Goal: Task Accomplishment & Management: Use online tool/utility

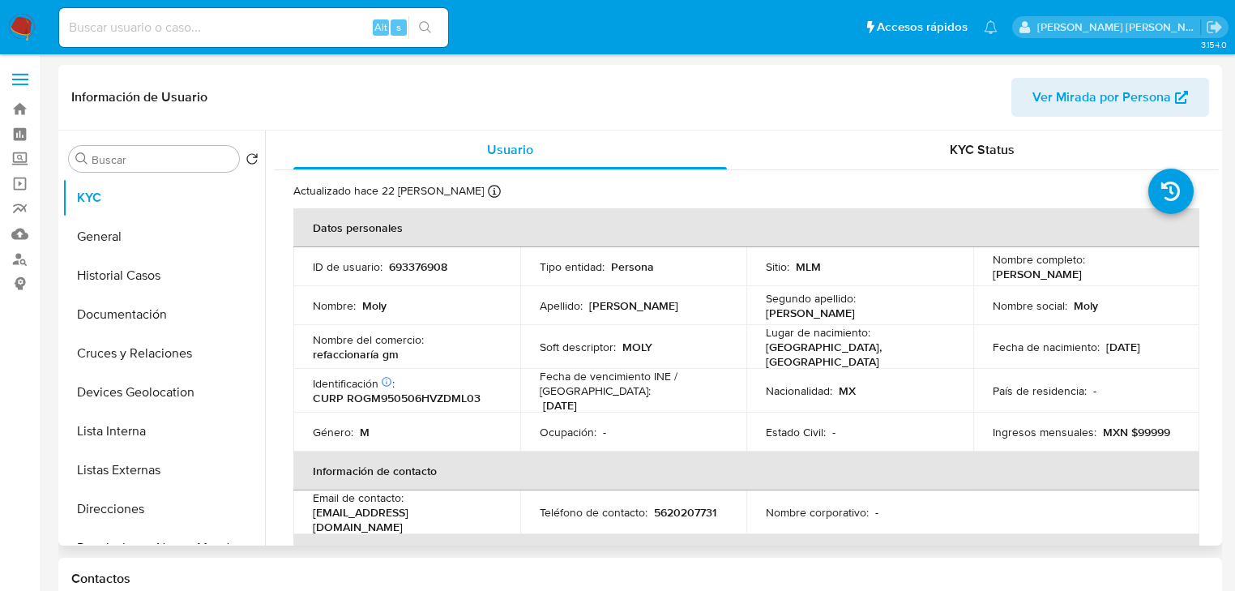
select select "10"
click at [201, 36] on div "Alt s" at bounding box center [253, 27] width 389 height 39
click at [198, 37] on input at bounding box center [253, 27] width 389 height 21
paste input "IsxousWwYYKzC59sgk0N8J1M"
type input "IsxousWwYYKzC59sgk0N8J1M"
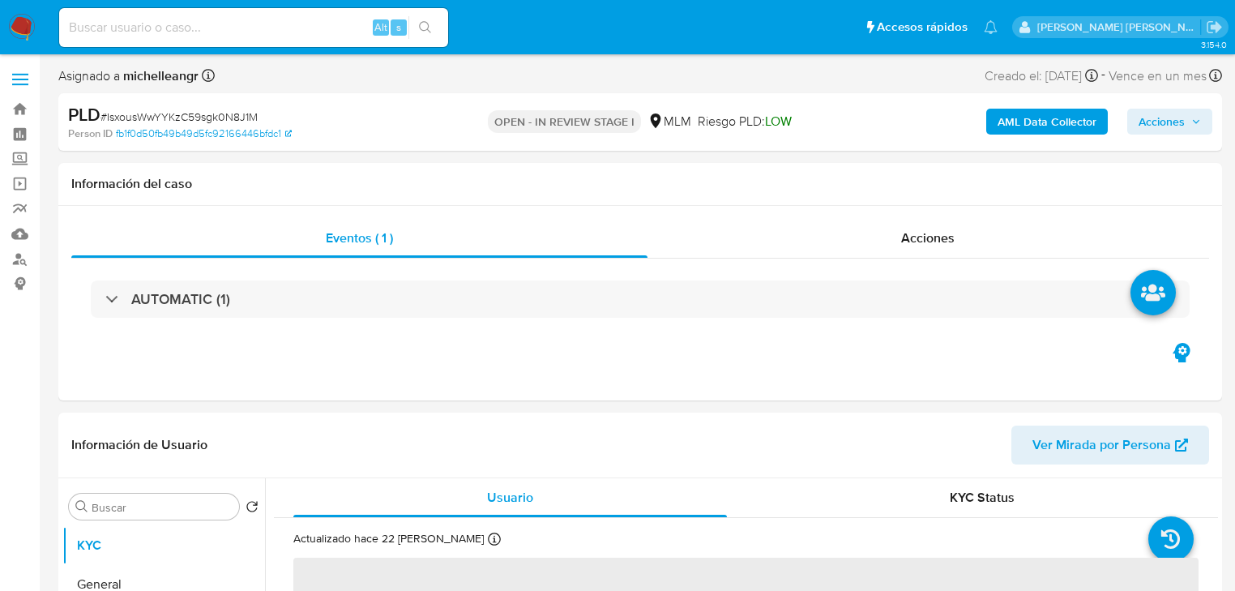
select select "10"
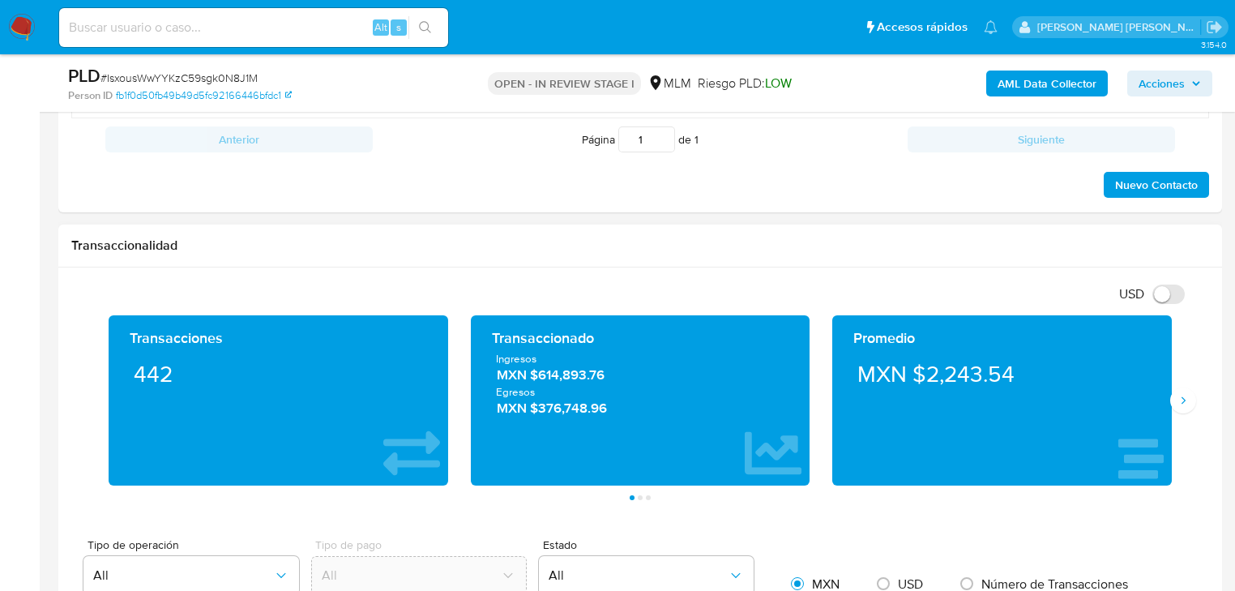
scroll to position [1038, 0]
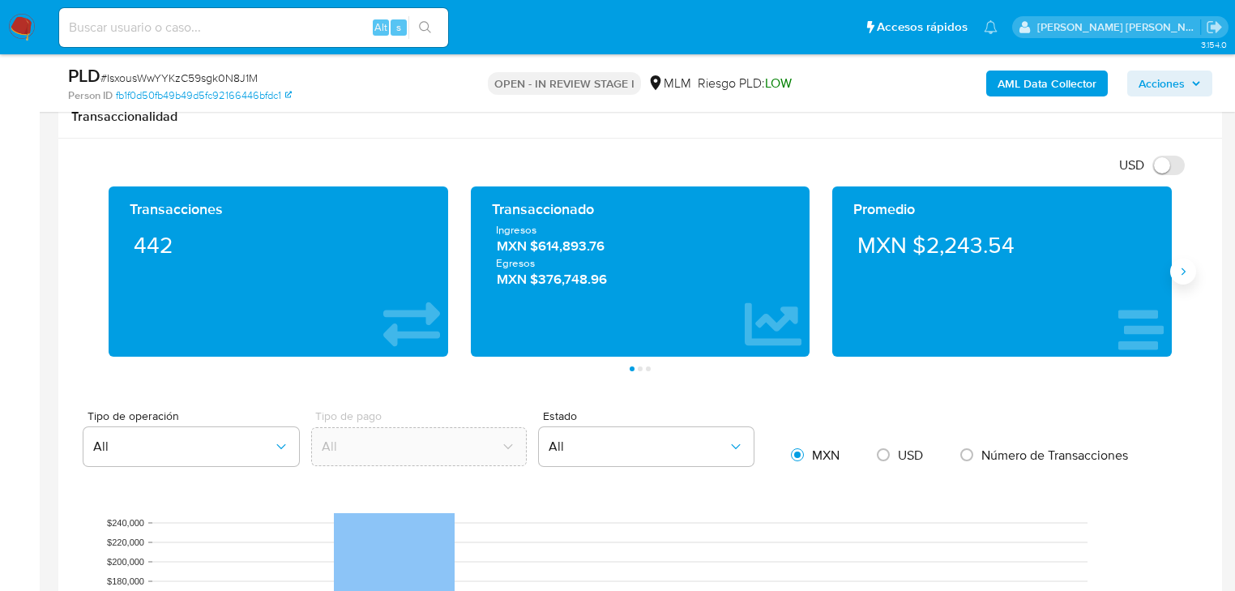
click at [1177, 276] on icon "Siguiente" at bounding box center [1183, 271] width 13 height 13
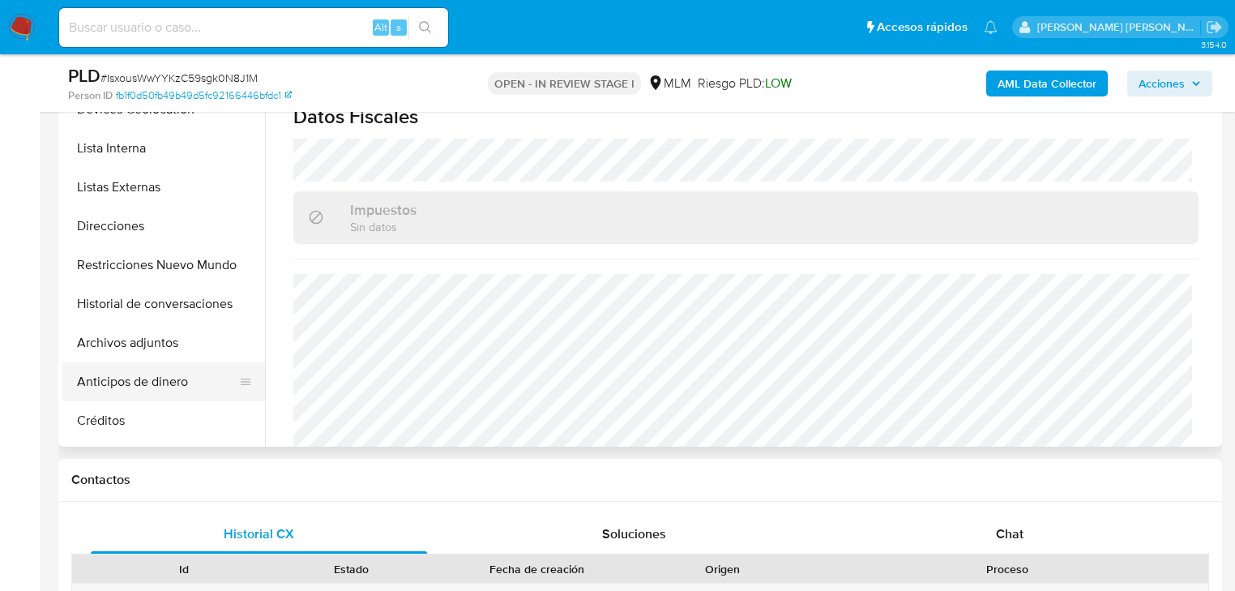
scroll to position [259, 0]
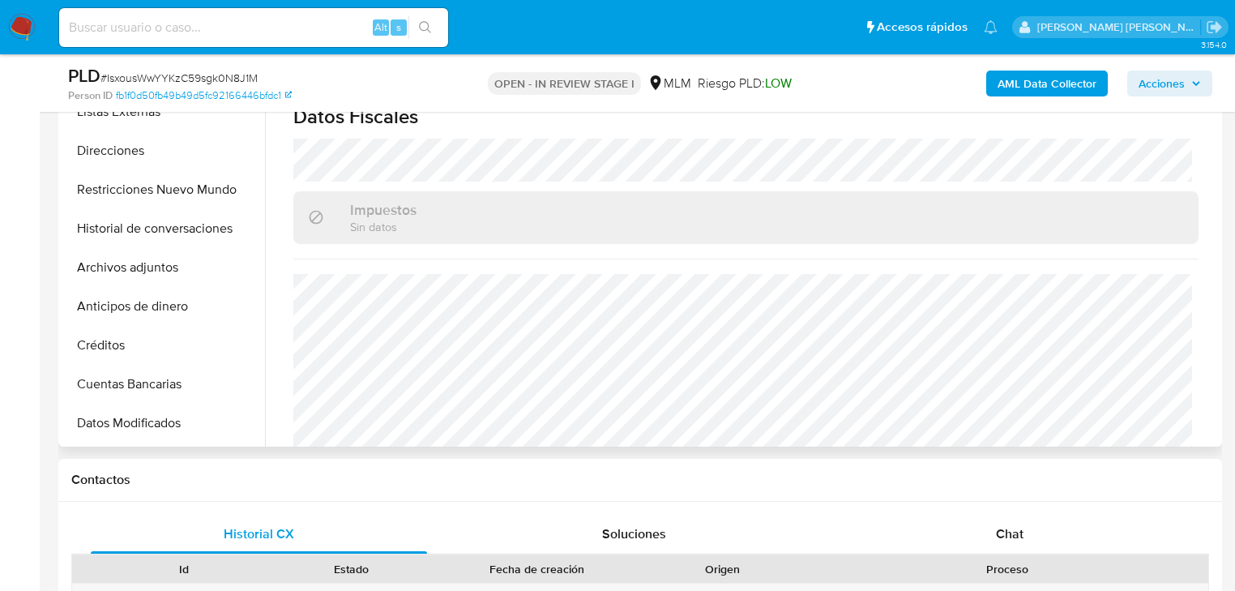
drag, startPoint x: 159, startPoint y: 277, endPoint x: 663, endPoint y: 299, distance: 504.7
click at [159, 274] on button "Archivos adjuntos" at bounding box center [163, 267] width 203 height 39
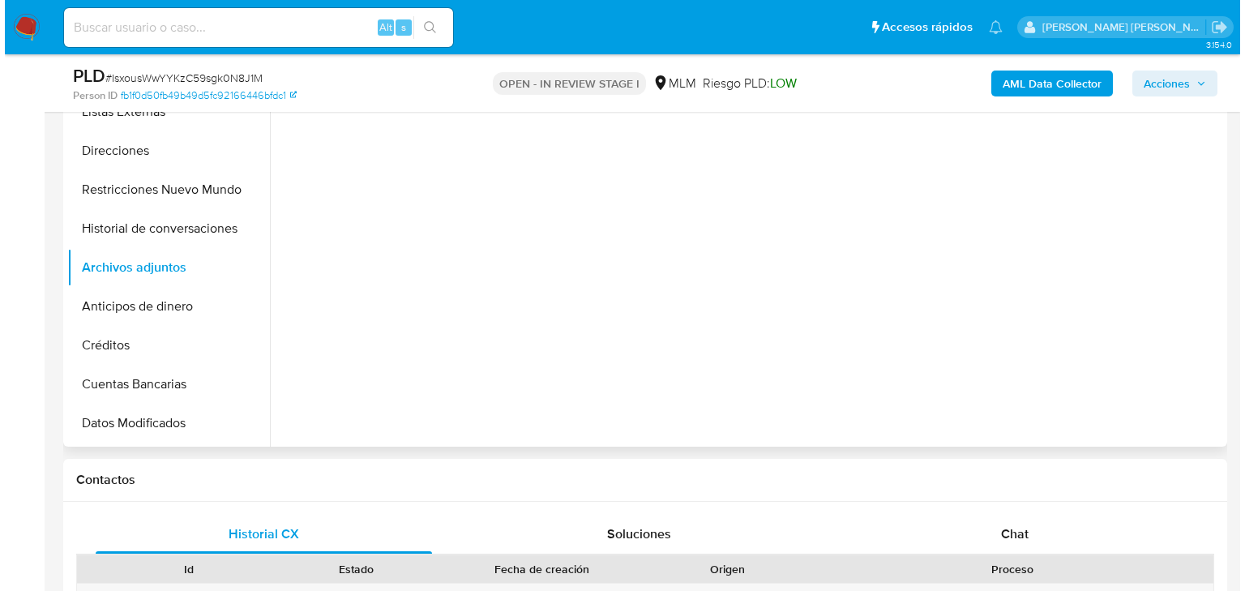
scroll to position [0, 0]
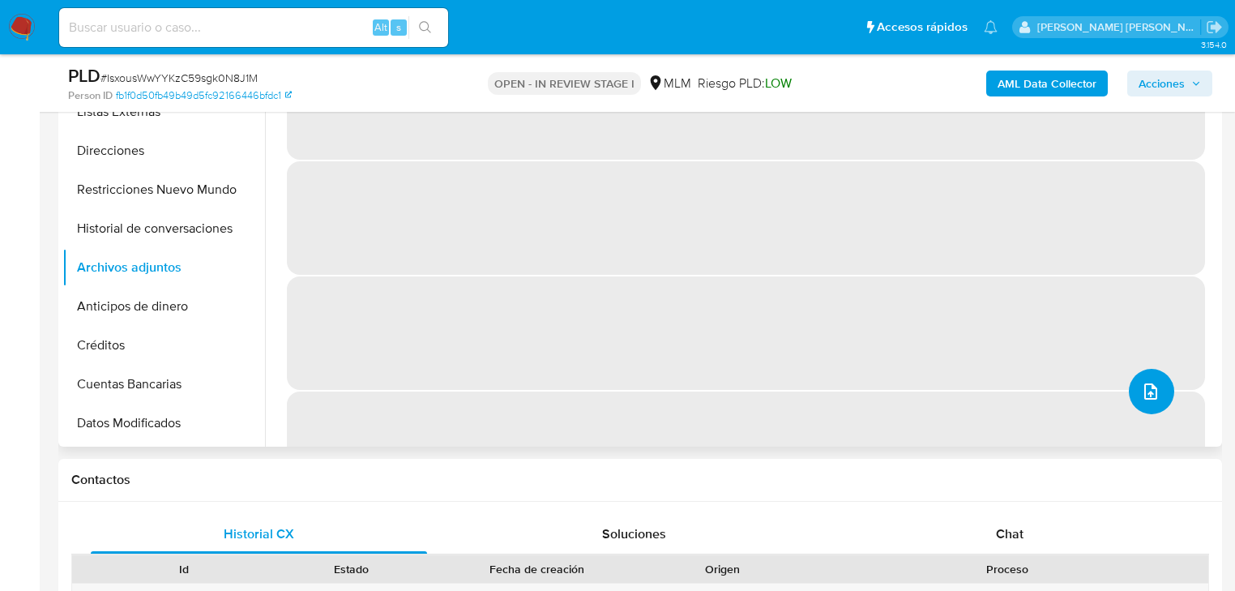
click at [1149, 383] on icon "upload-file" at bounding box center [1150, 391] width 19 height 19
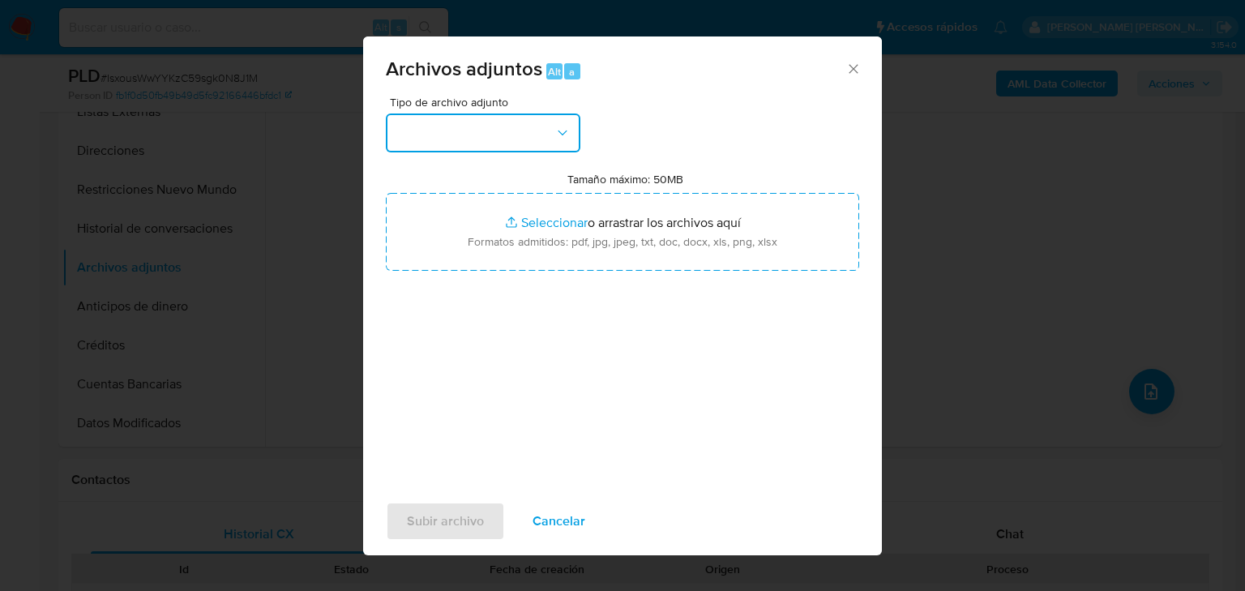
click at [460, 115] on button "button" at bounding box center [483, 132] width 195 height 39
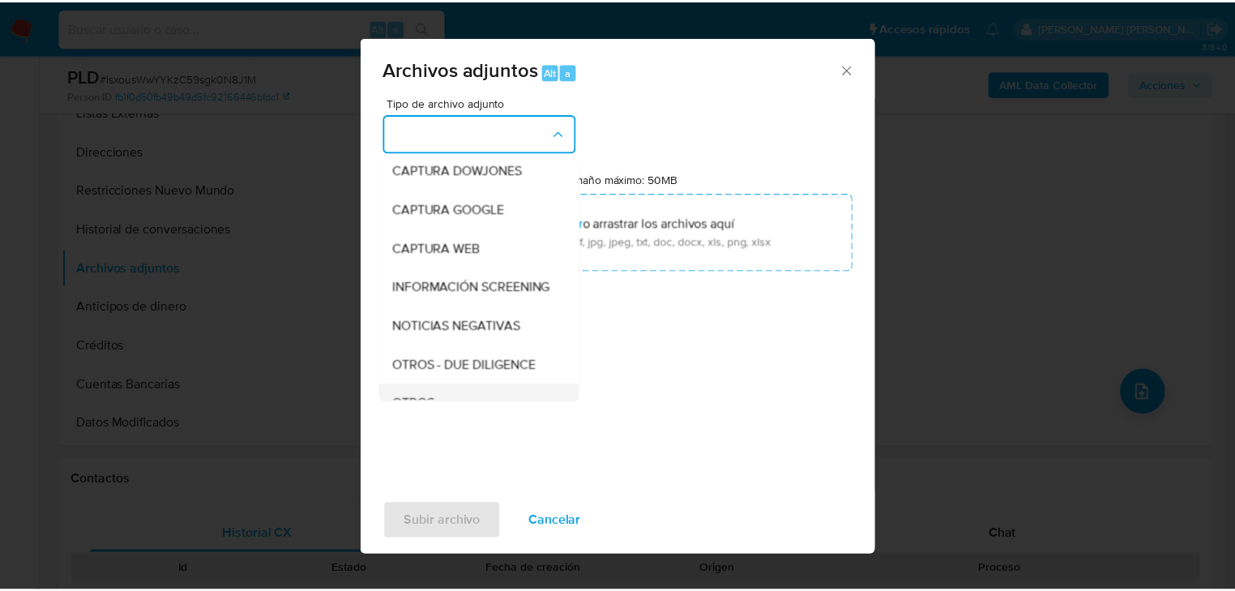
scroll to position [110, 0]
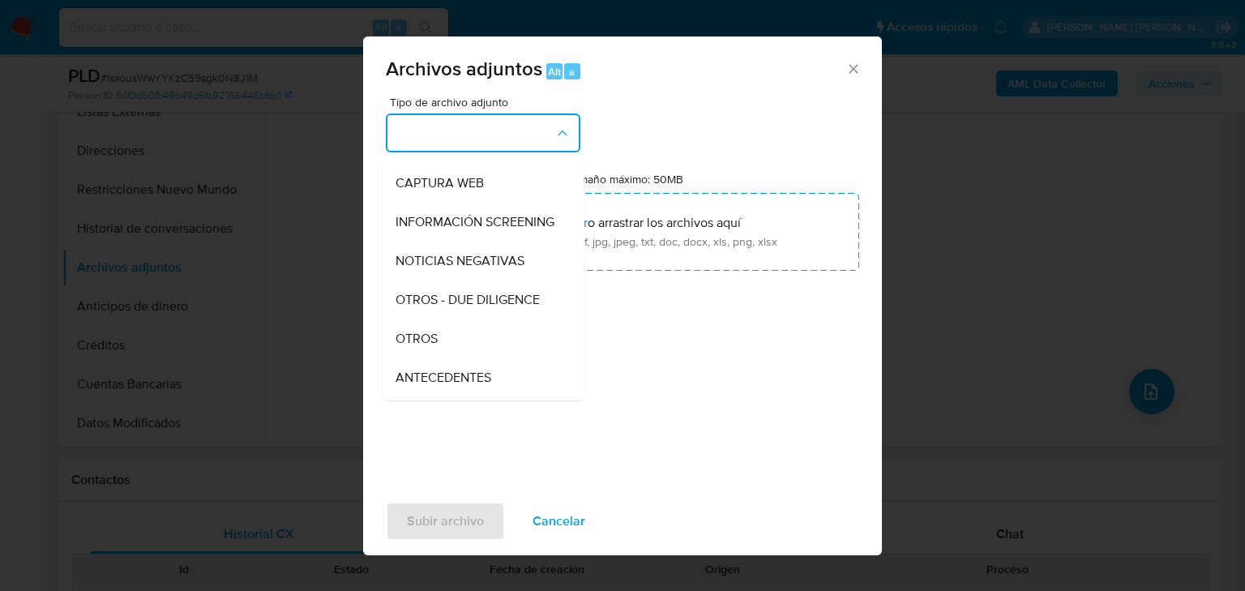
click at [417, 347] on span "OTROS" at bounding box center [417, 339] width 42 height 16
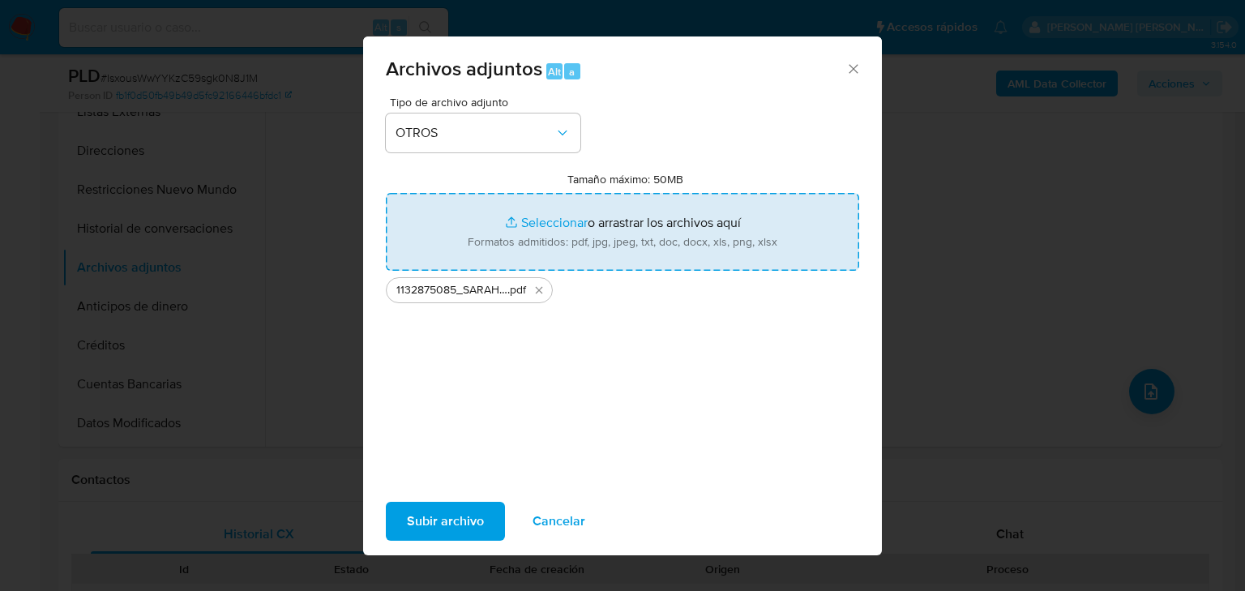
type input "C:\fakepath\1132875085_SARAHI [PERSON_NAME] MENDEZ_JUL25.xlsx"
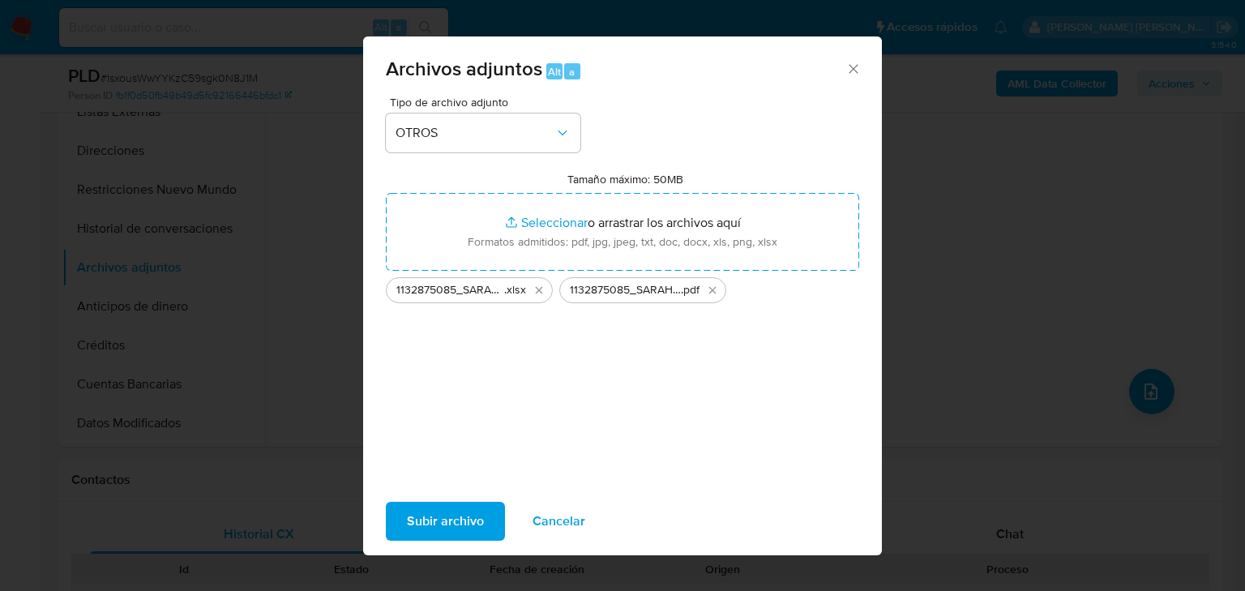
click at [444, 512] on span "Subir archivo" at bounding box center [445, 521] width 77 height 36
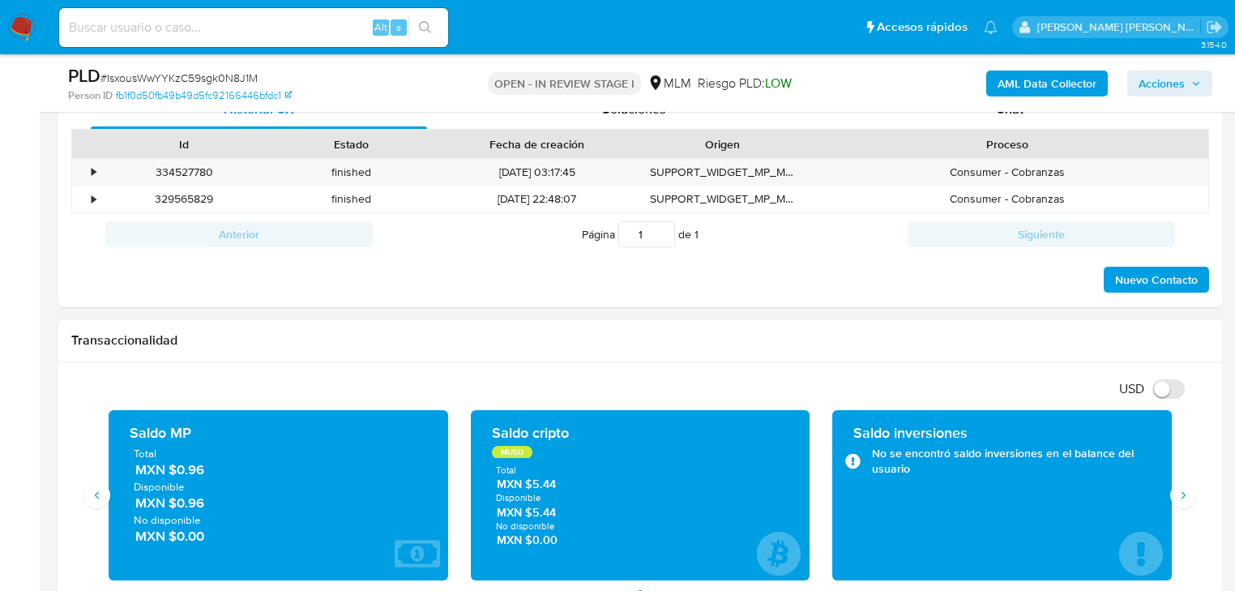
scroll to position [973, 0]
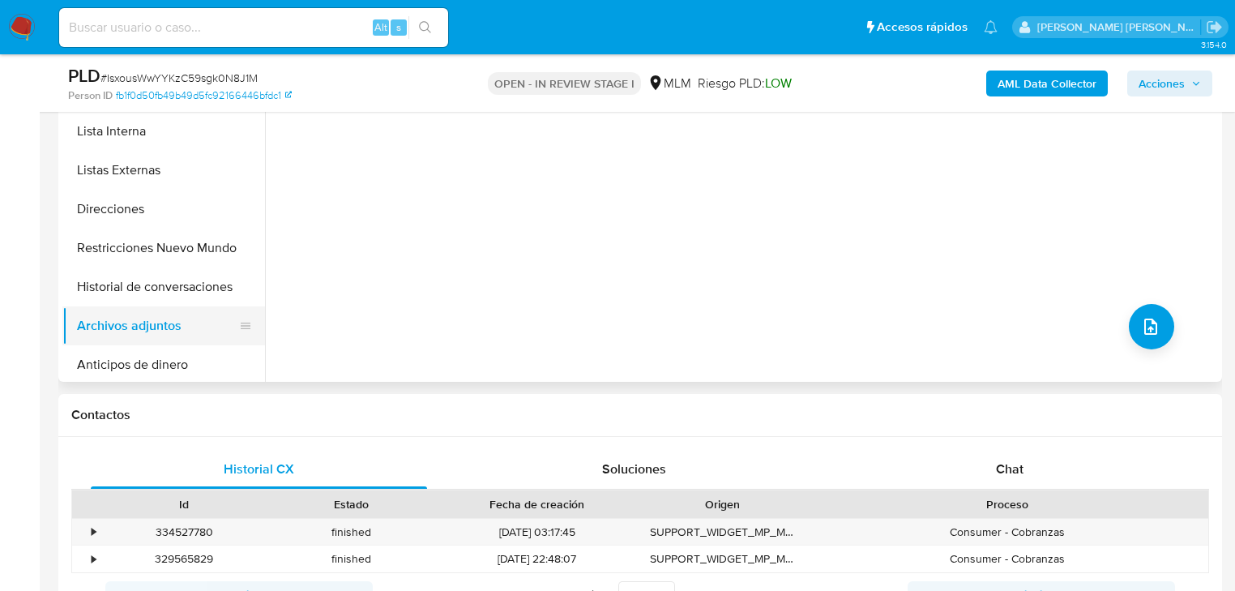
scroll to position [195, 0]
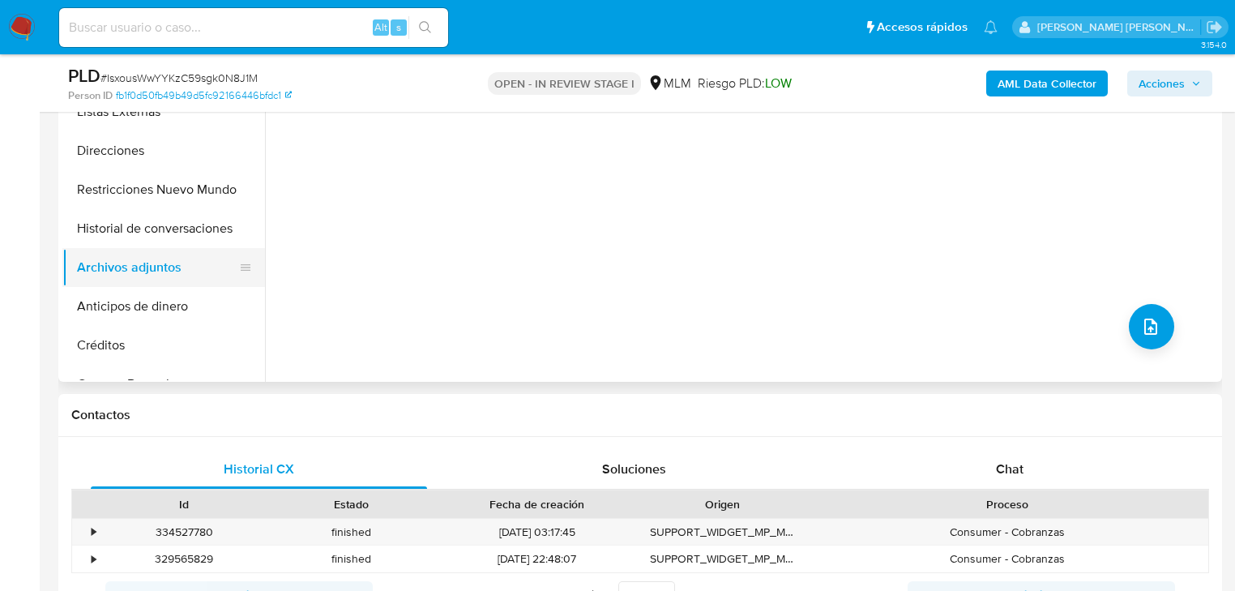
click at [142, 274] on button "Archivos adjuntos" at bounding box center [157, 267] width 190 height 39
drag, startPoint x: 156, startPoint y: 294, endPoint x: 152, endPoint y: 286, distance: 8.7
click at [154, 293] on button "Anticipos de dinero" at bounding box center [157, 306] width 190 height 39
click at [156, 267] on button "Archivos adjuntos" at bounding box center [157, 267] width 190 height 39
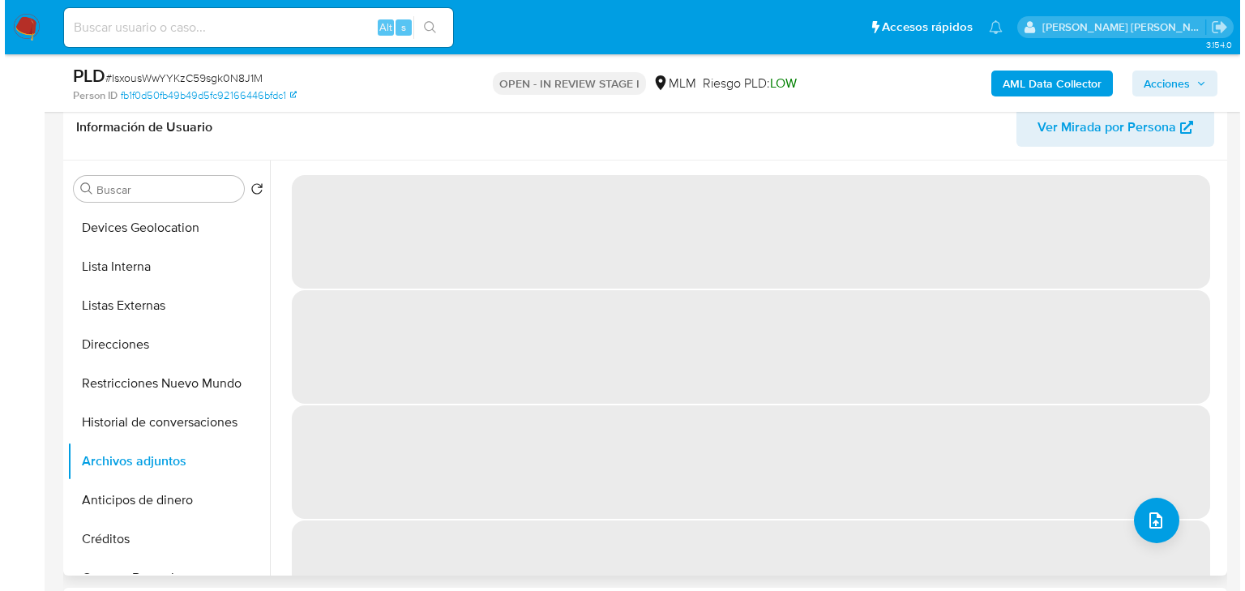
scroll to position [259, 0]
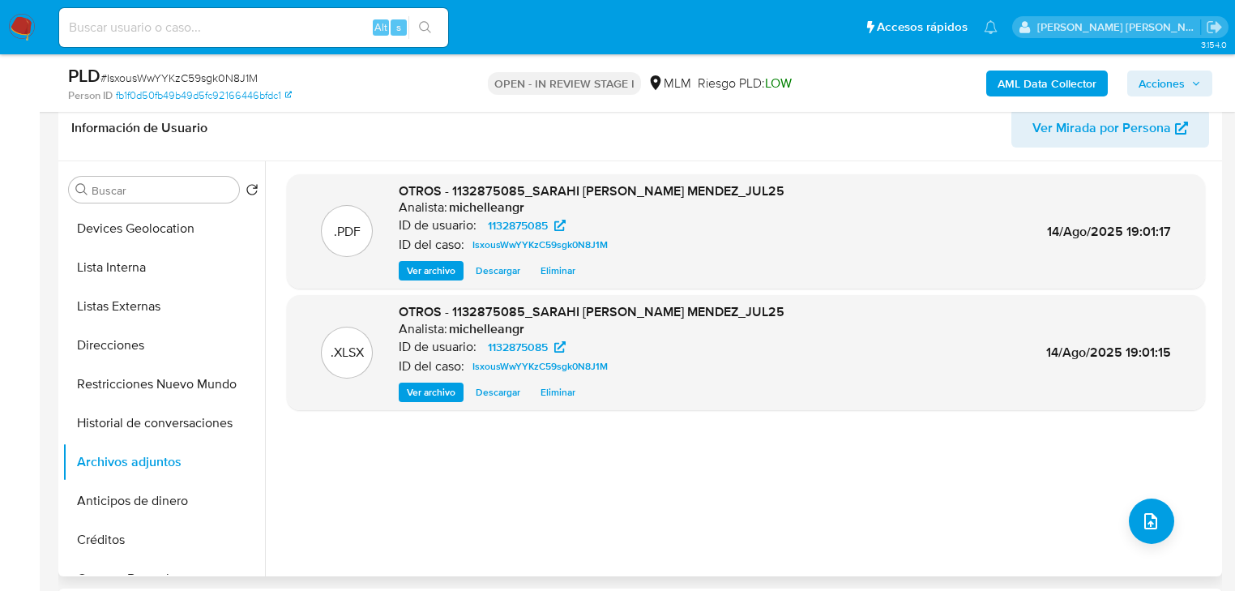
click at [548, 272] on span "Eliminar" at bounding box center [558, 271] width 35 height 16
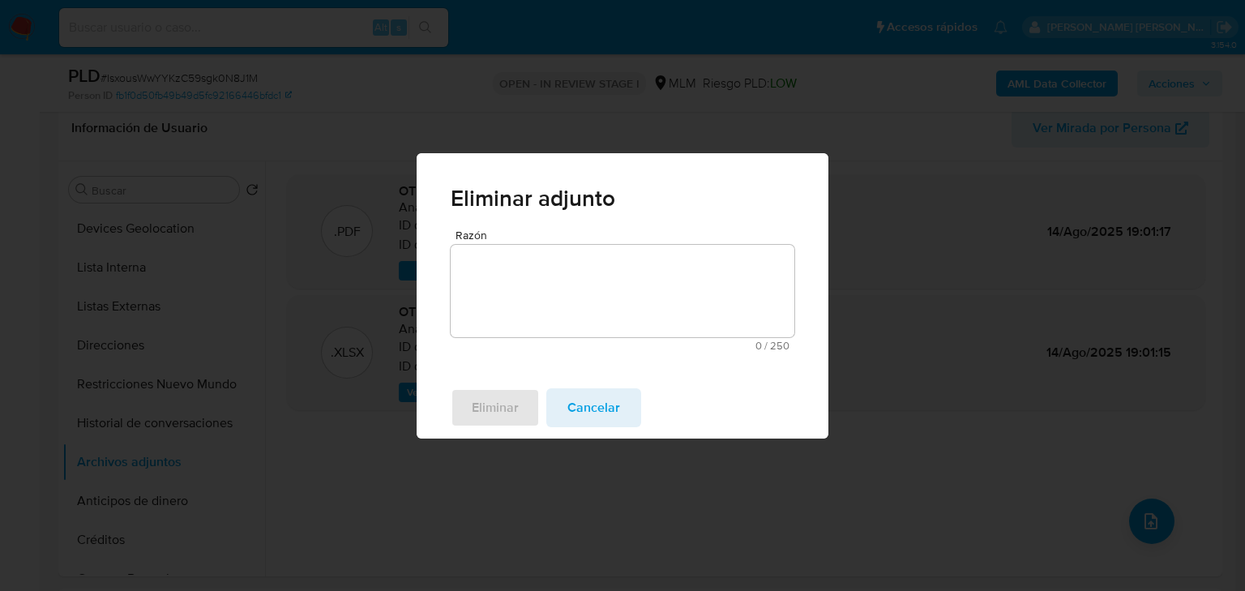
click at [554, 290] on textarea "Razón" at bounding box center [623, 291] width 344 height 92
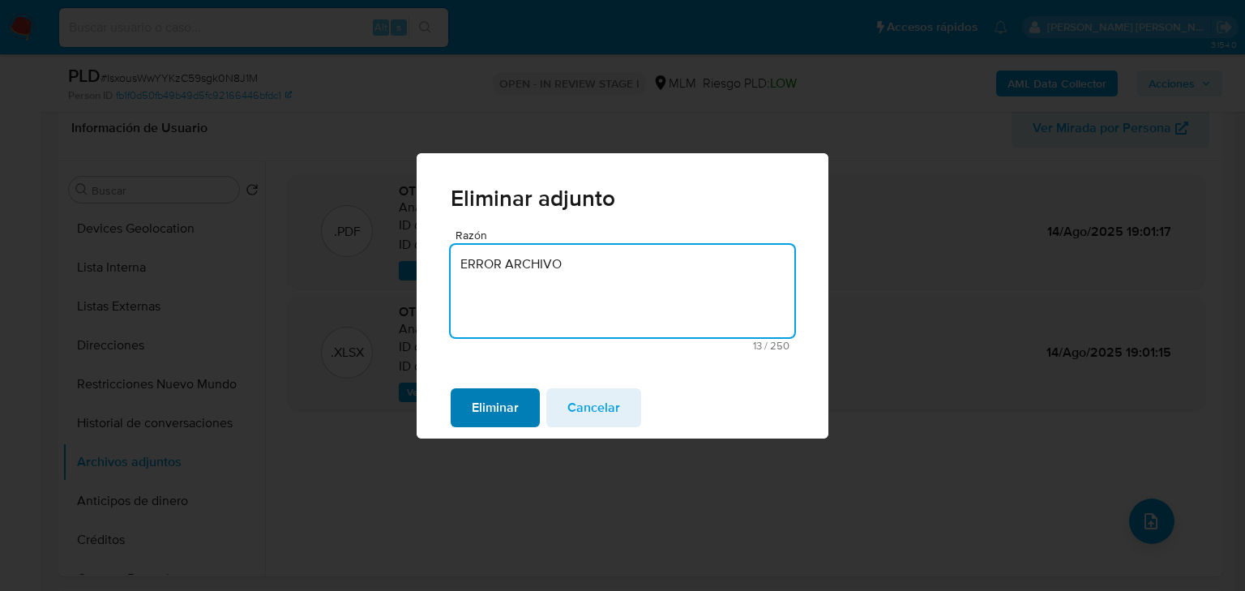
type textarea "ERROR ARCHIVO"
click at [477, 425] on span "Eliminar" at bounding box center [495, 408] width 47 height 36
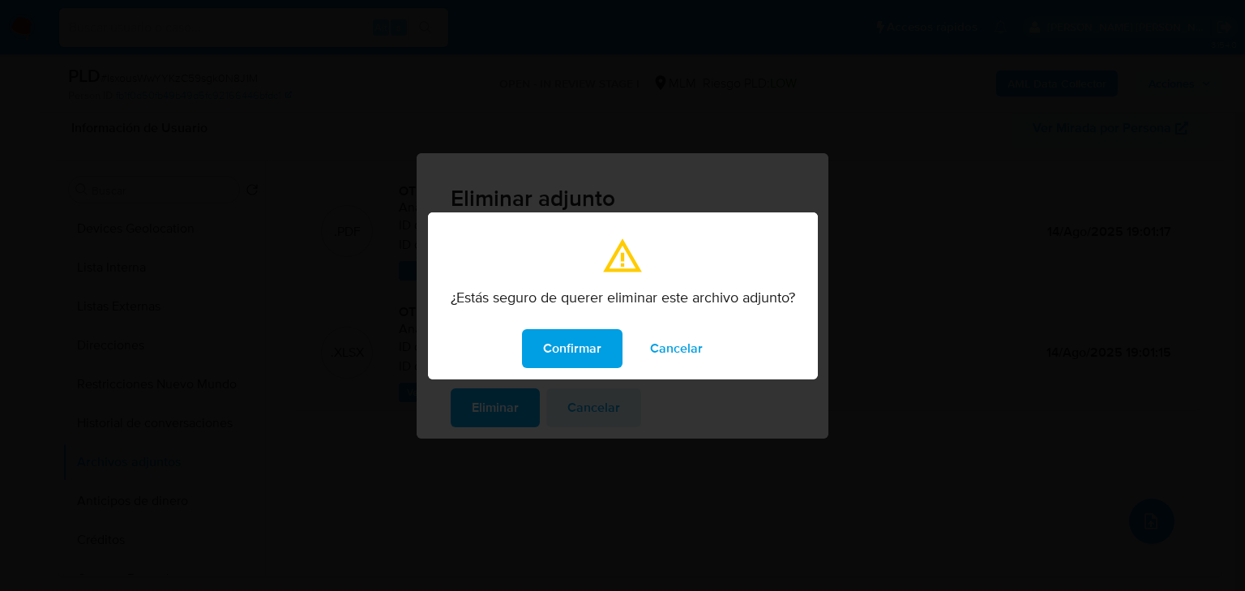
click at [561, 340] on span "Confirmar" at bounding box center [572, 349] width 58 height 36
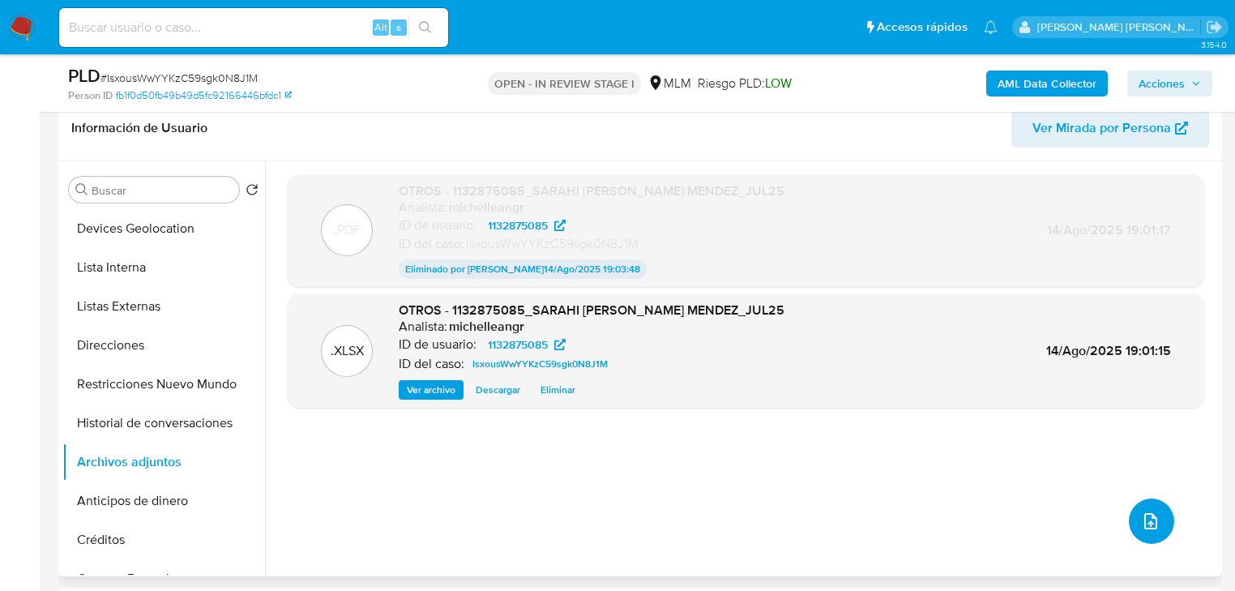
click at [1145, 522] on icon "upload-file" at bounding box center [1151, 521] width 13 height 16
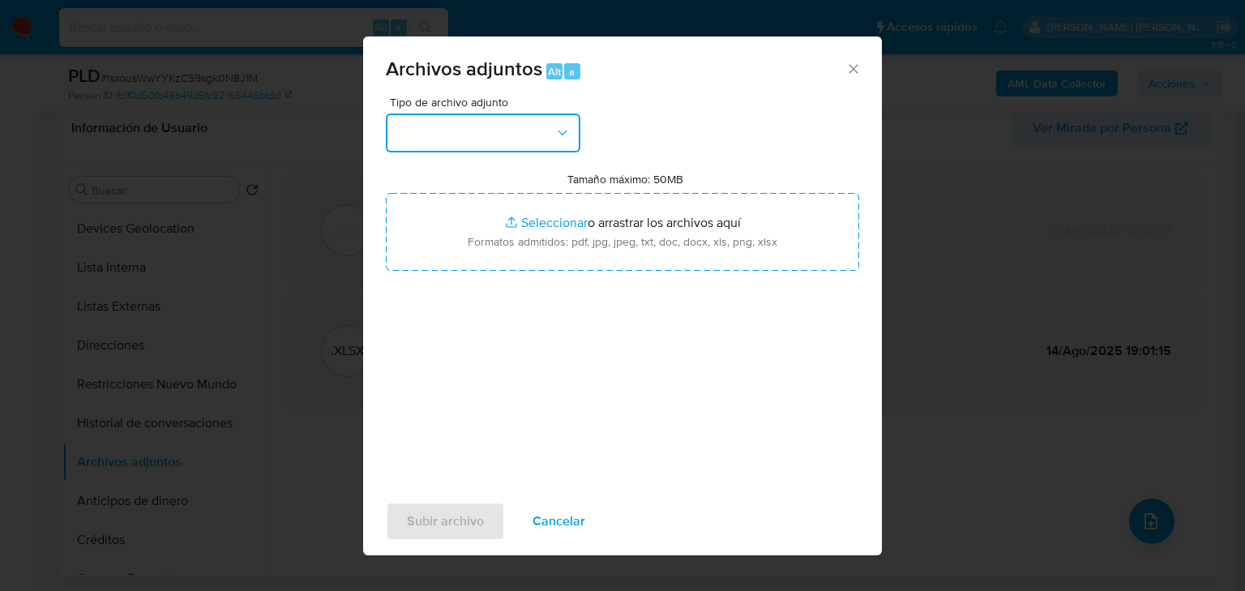
click at [481, 136] on button "button" at bounding box center [483, 132] width 195 height 39
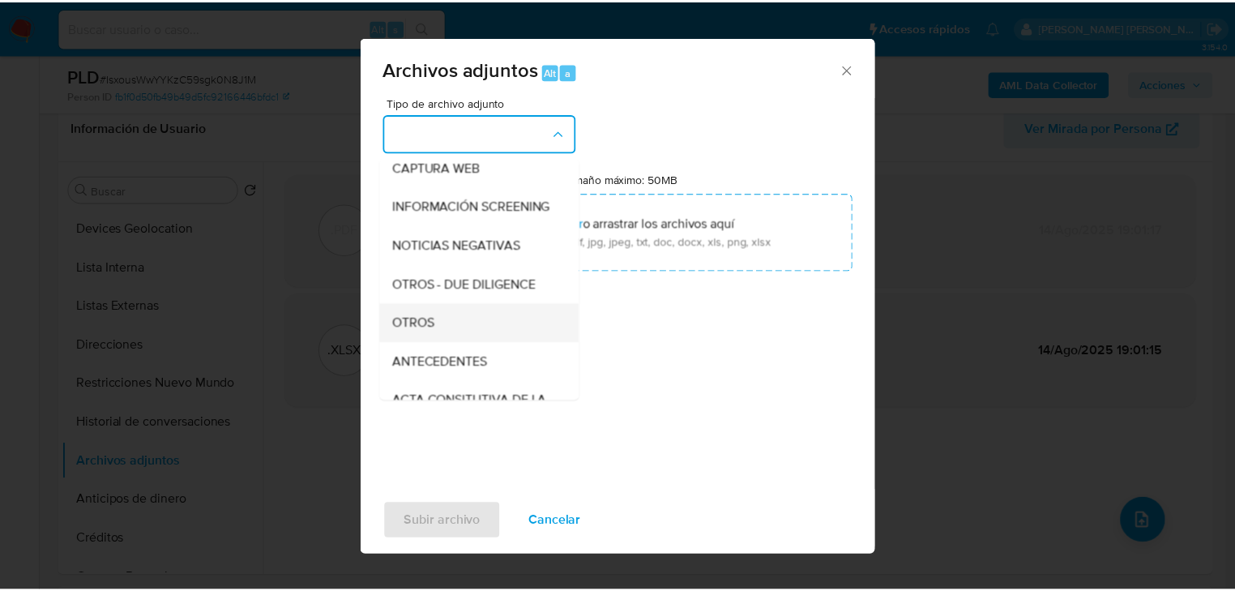
scroll to position [130, 0]
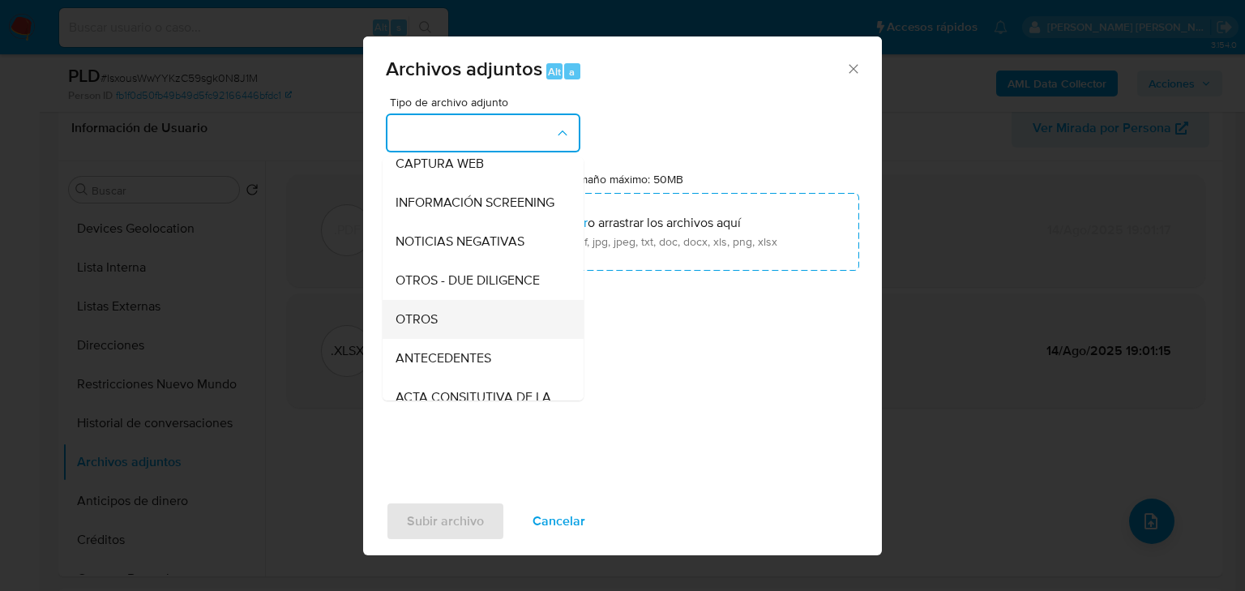
click at [427, 327] on span "OTROS" at bounding box center [417, 319] width 42 height 16
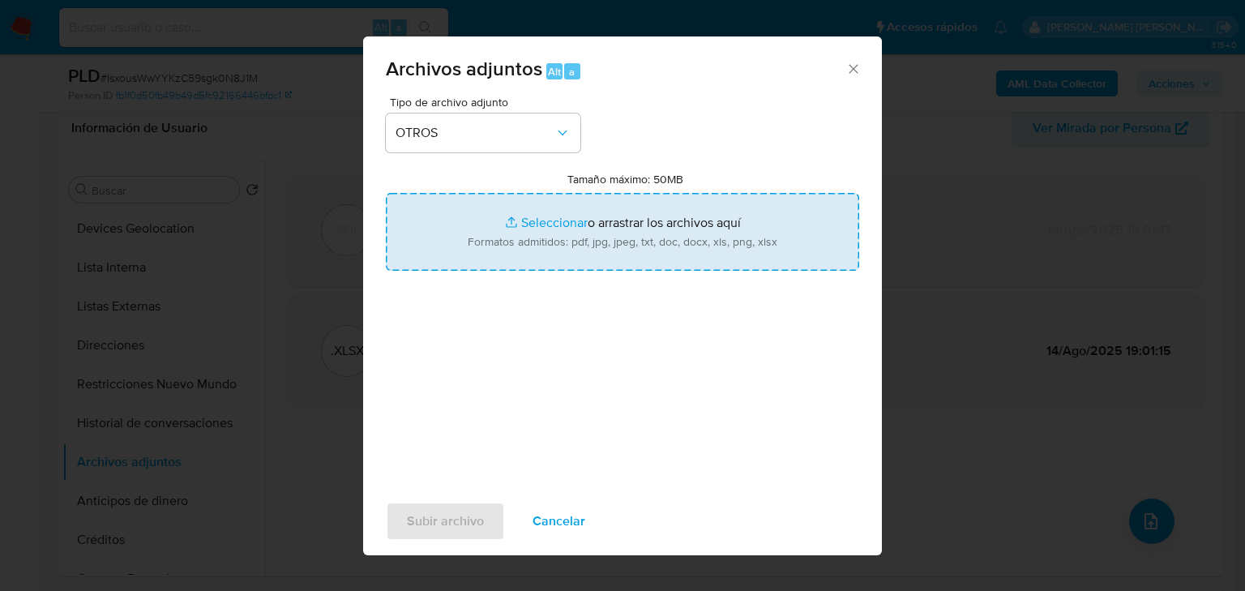
type input "C:\fakepath\1132875085_SARAHI [PERSON_NAME] MENDEZ_JUL25_2.pdf"
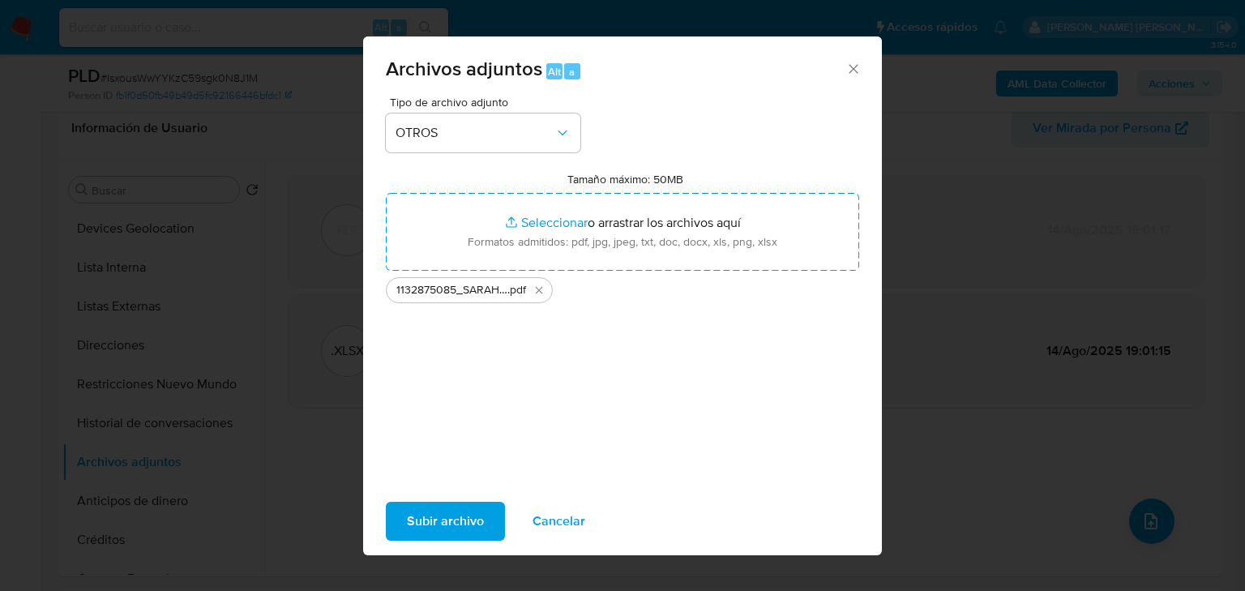
click at [457, 516] on span "Subir archivo" at bounding box center [445, 521] width 77 height 36
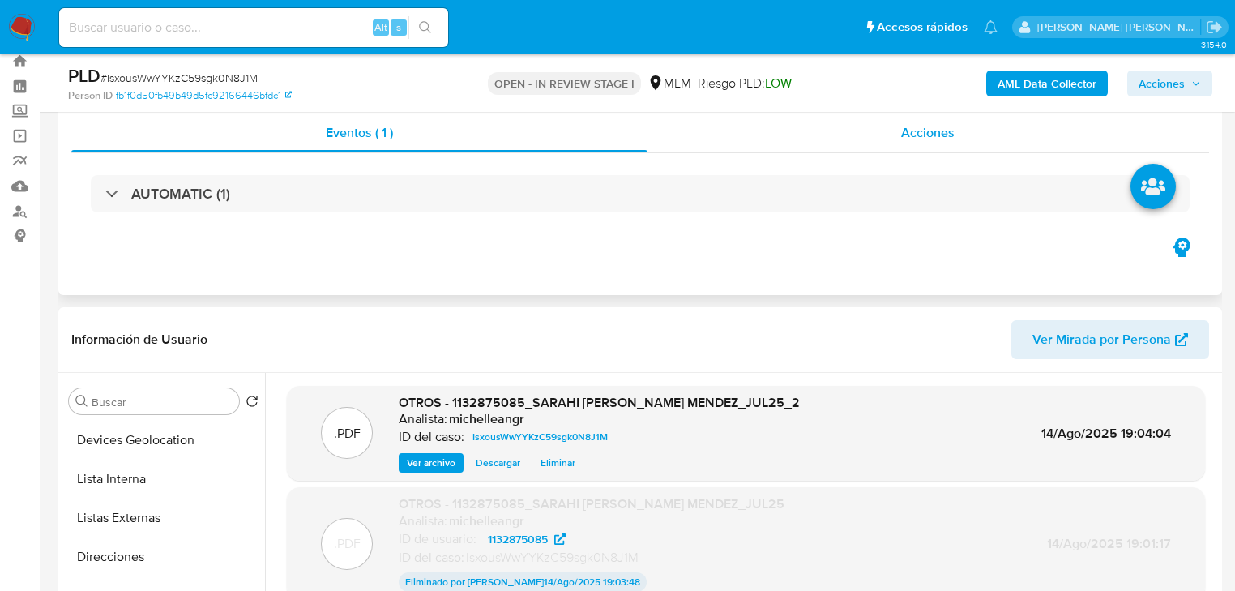
scroll to position [0, 0]
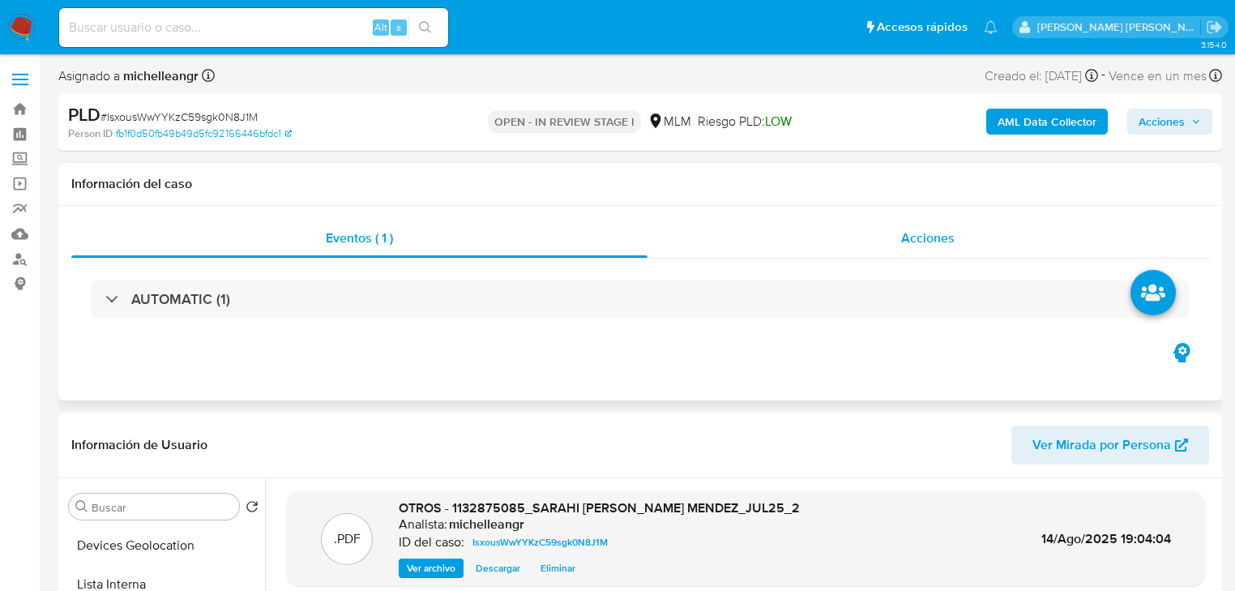
click at [915, 235] on span "Acciones" at bounding box center [927, 238] width 53 height 19
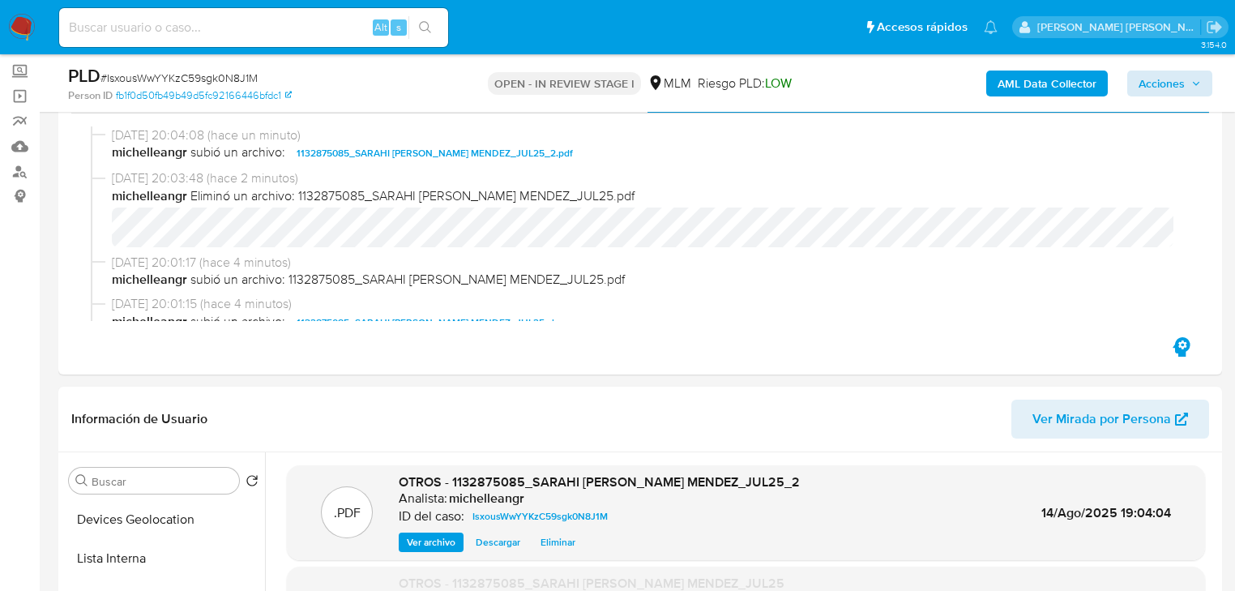
scroll to position [65, 0]
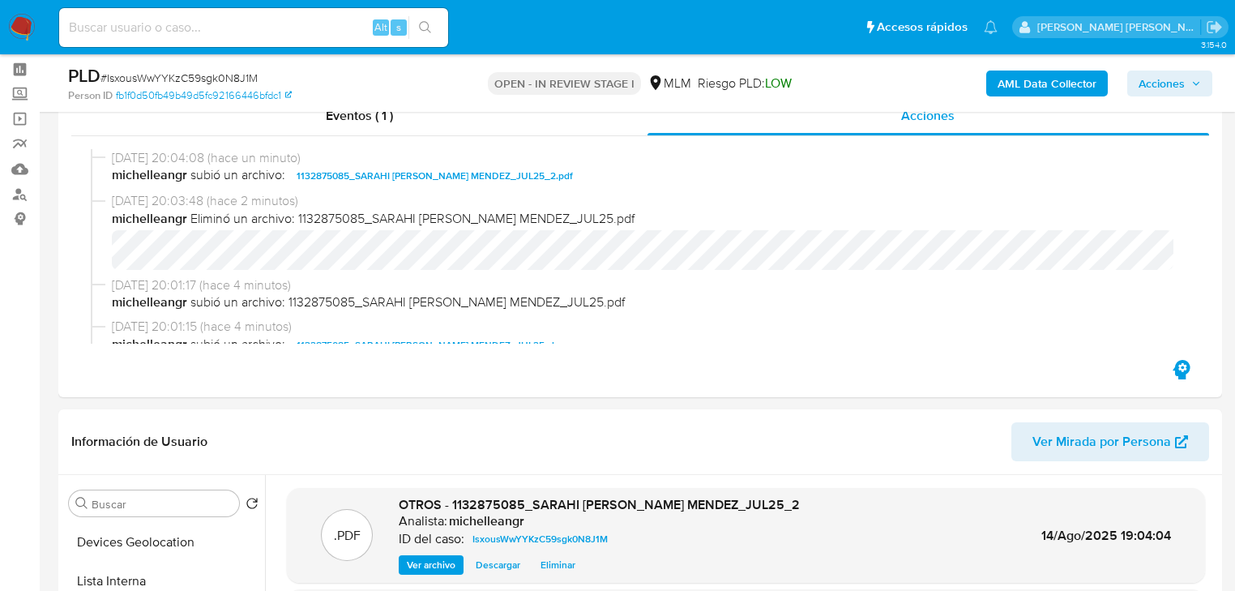
drag, startPoint x: 1163, startPoint y: 81, endPoint x: 1134, endPoint y: 89, distance: 30.3
click at [1163, 80] on span "Acciones" at bounding box center [1162, 84] width 46 height 26
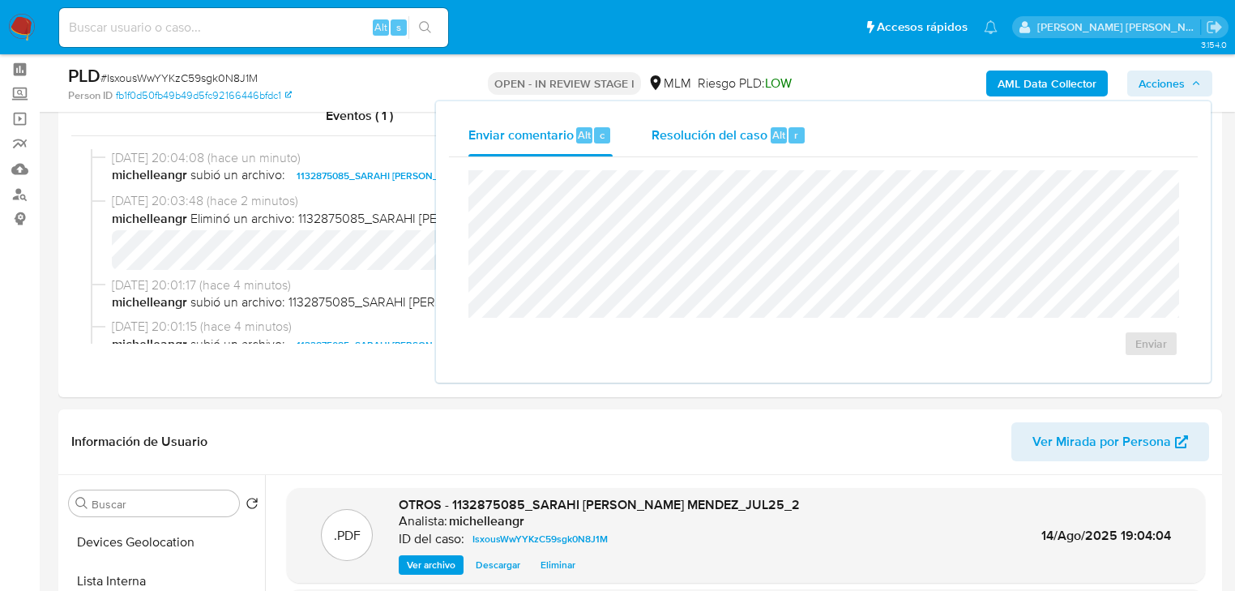
click at [725, 122] on div "Resolución del caso Alt r" at bounding box center [729, 135] width 155 height 42
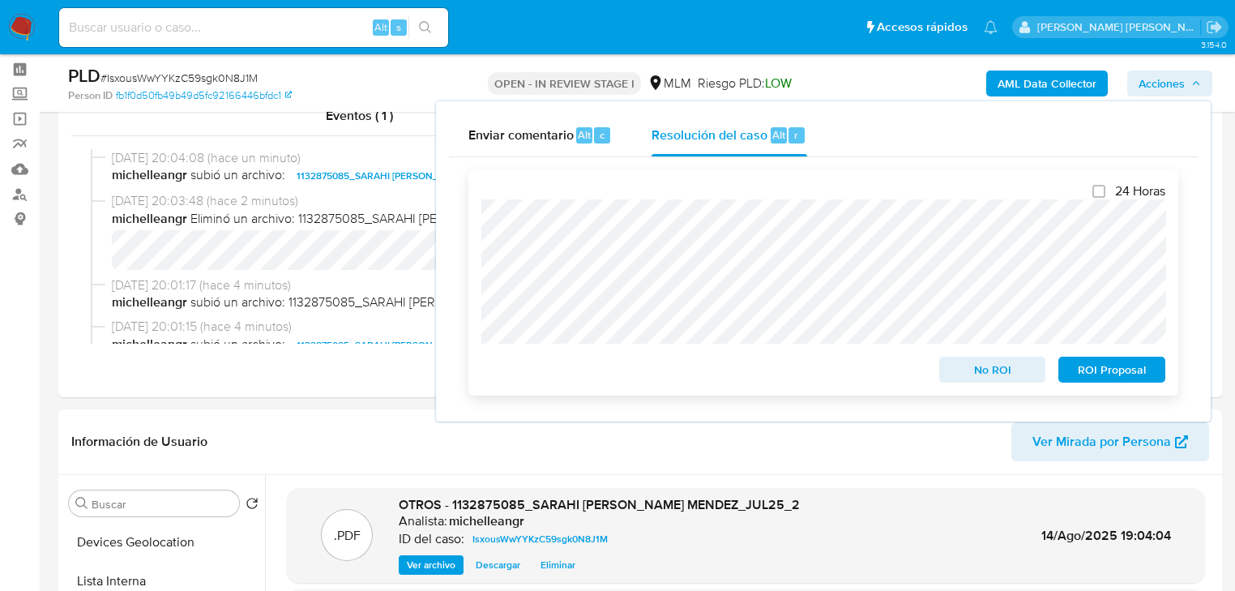
click at [1089, 366] on span "ROI Proposal" at bounding box center [1112, 369] width 84 height 23
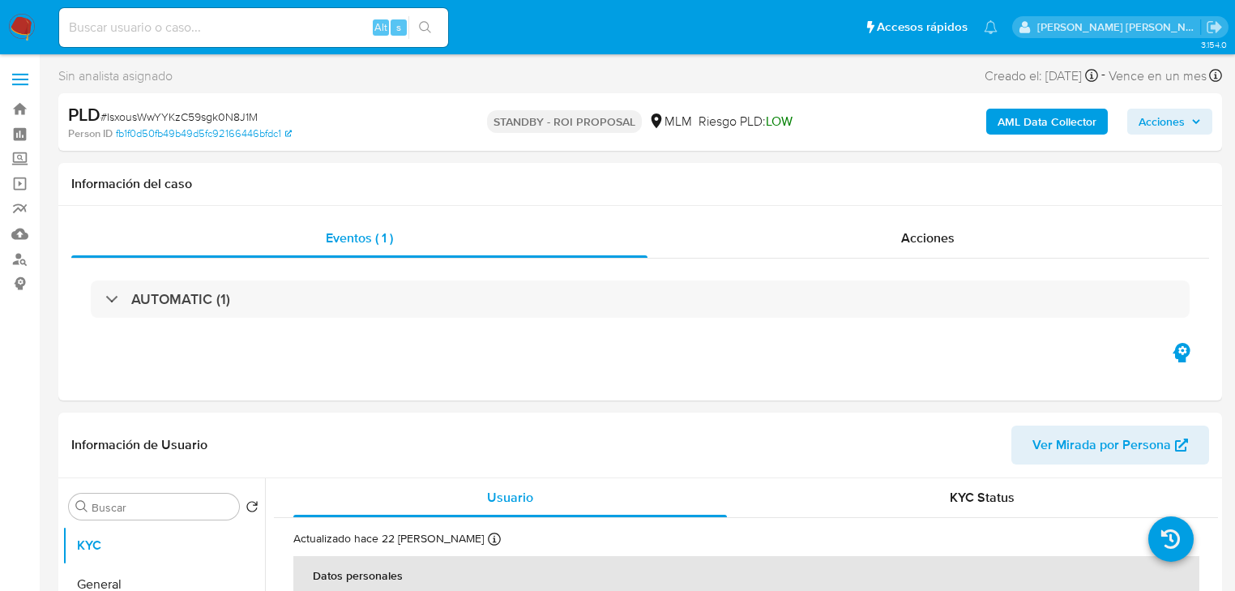
select select "10"
click at [956, 227] on div "Acciones" at bounding box center [929, 238] width 563 height 39
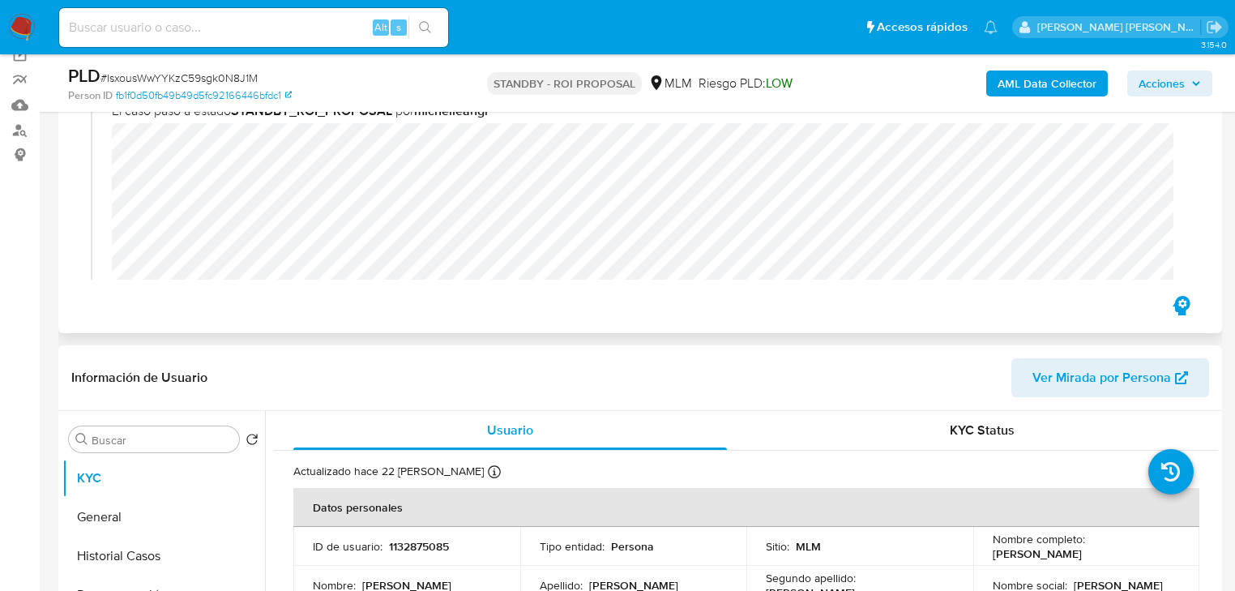
scroll to position [130, 0]
